Goal: Entertainment & Leisure: Consume media (video, audio)

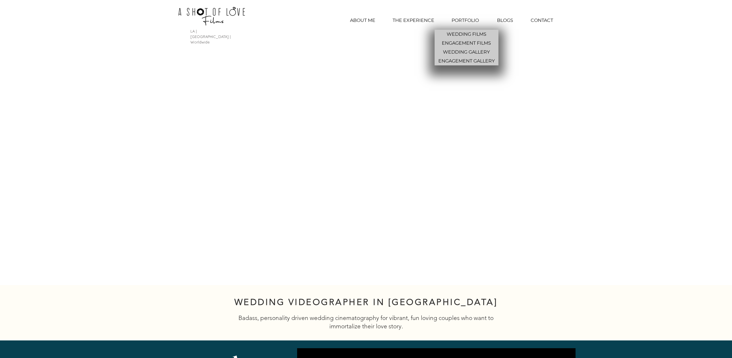
click at [469, 20] on p "PORTFOLIO" at bounding box center [465, 20] width 33 height 14
click at [465, 33] on p "WEDDING FILMS" at bounding box center [467, 34] width 44 height 9
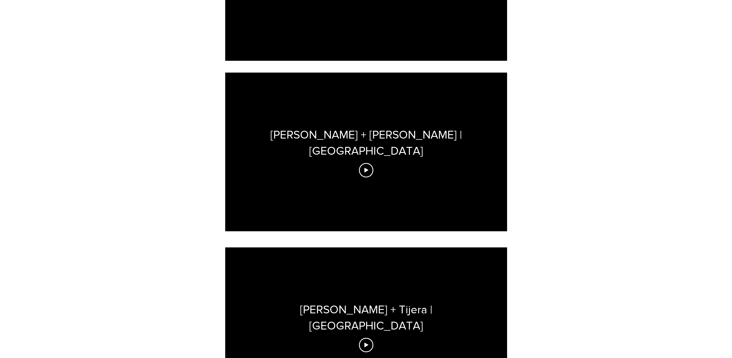
scroll to position [491, 0]
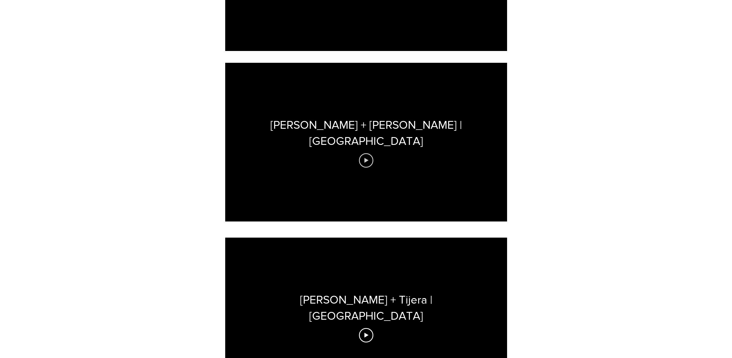
click at [368, 153] on icon "Play video" at bounding box center [366, 160] width 14 height 14
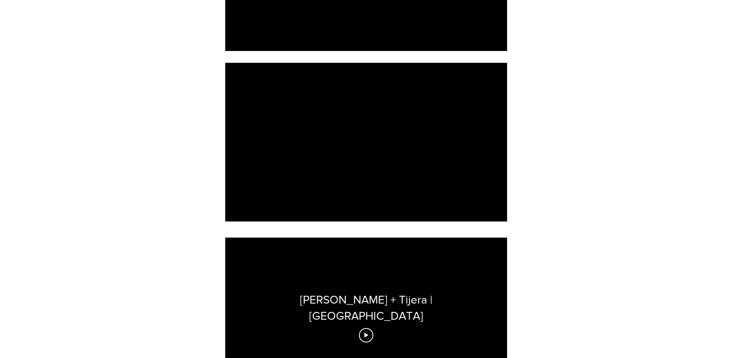
click at [389, 163] on div at bounding box center [366, 142] width 282 height 159
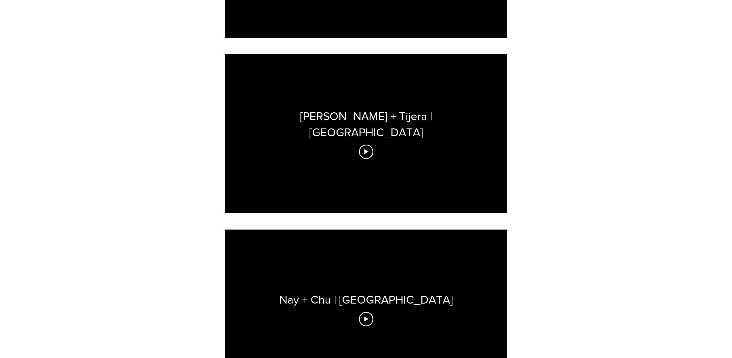
scroll to position [720, 0]
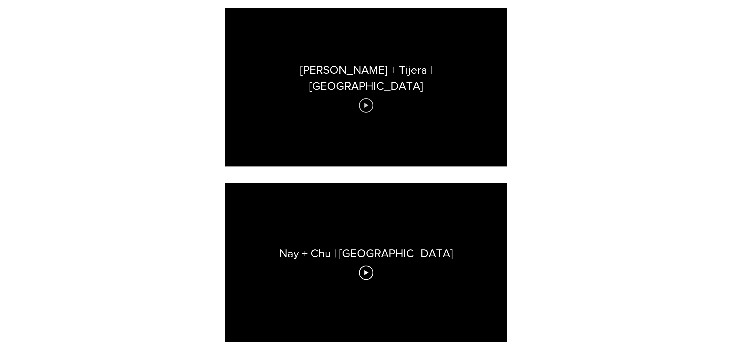
click at [366, 98] on icon "Play video" at bounding box center [366, 105] width 14 height 14
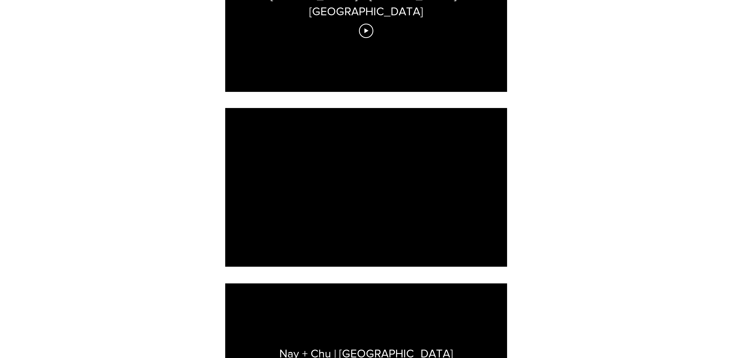
scroll to position [593, 0]
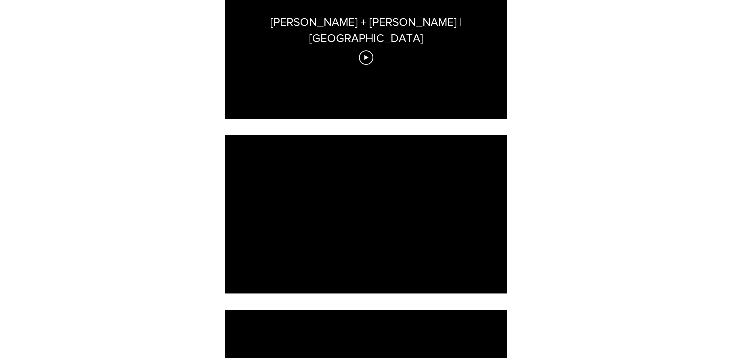
click at [411, 223] on div at bounding box center [366, 214] width 282 height 159
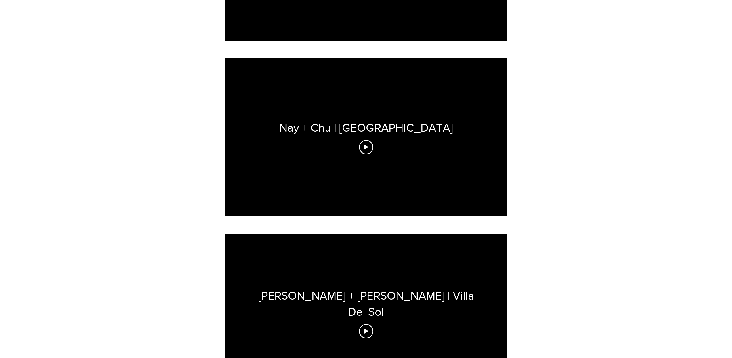
scroll to position [895, 0]
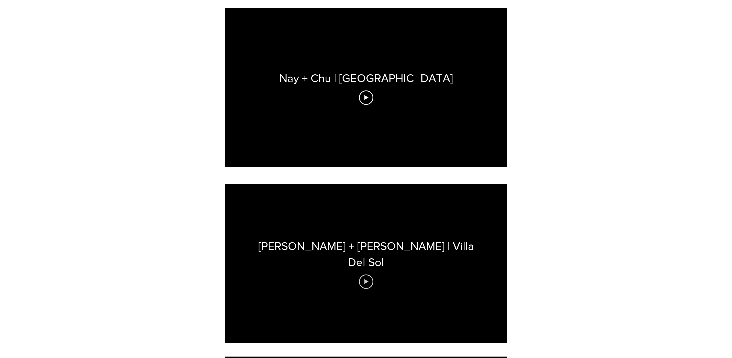
click at [365, 279] on icon "Play video" at bounding box center [366, 281] width 4 height 5
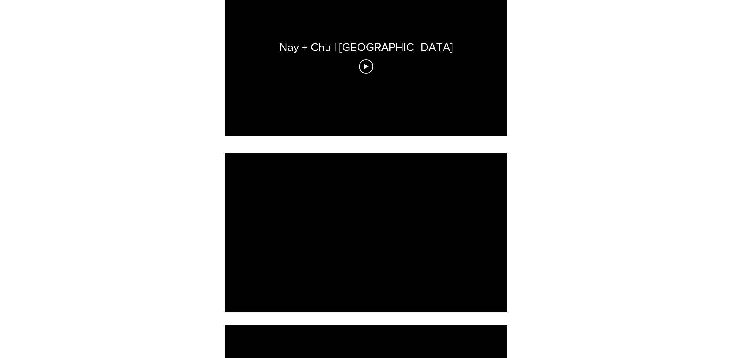
scroll to position [937, 0]
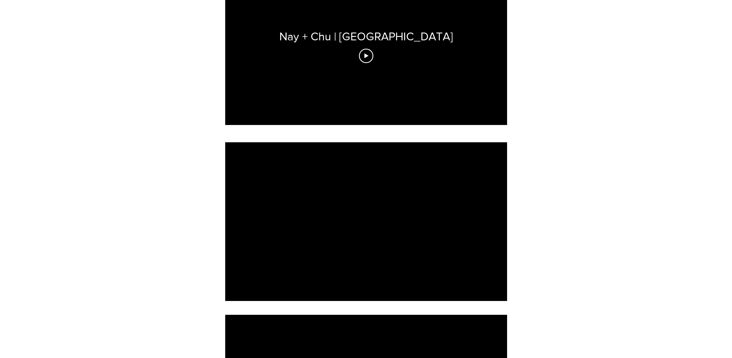
click at [410, 242] on div at bounding box center [366, 221] width 282 height 159
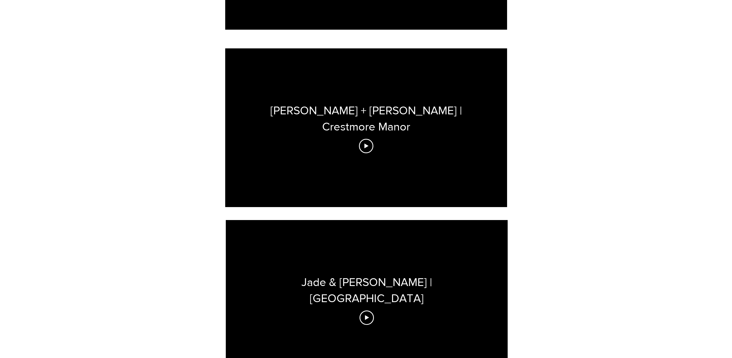
scroll to position [1544, 0]
